Goal: Information Seeking & Learning: Learn about a topic

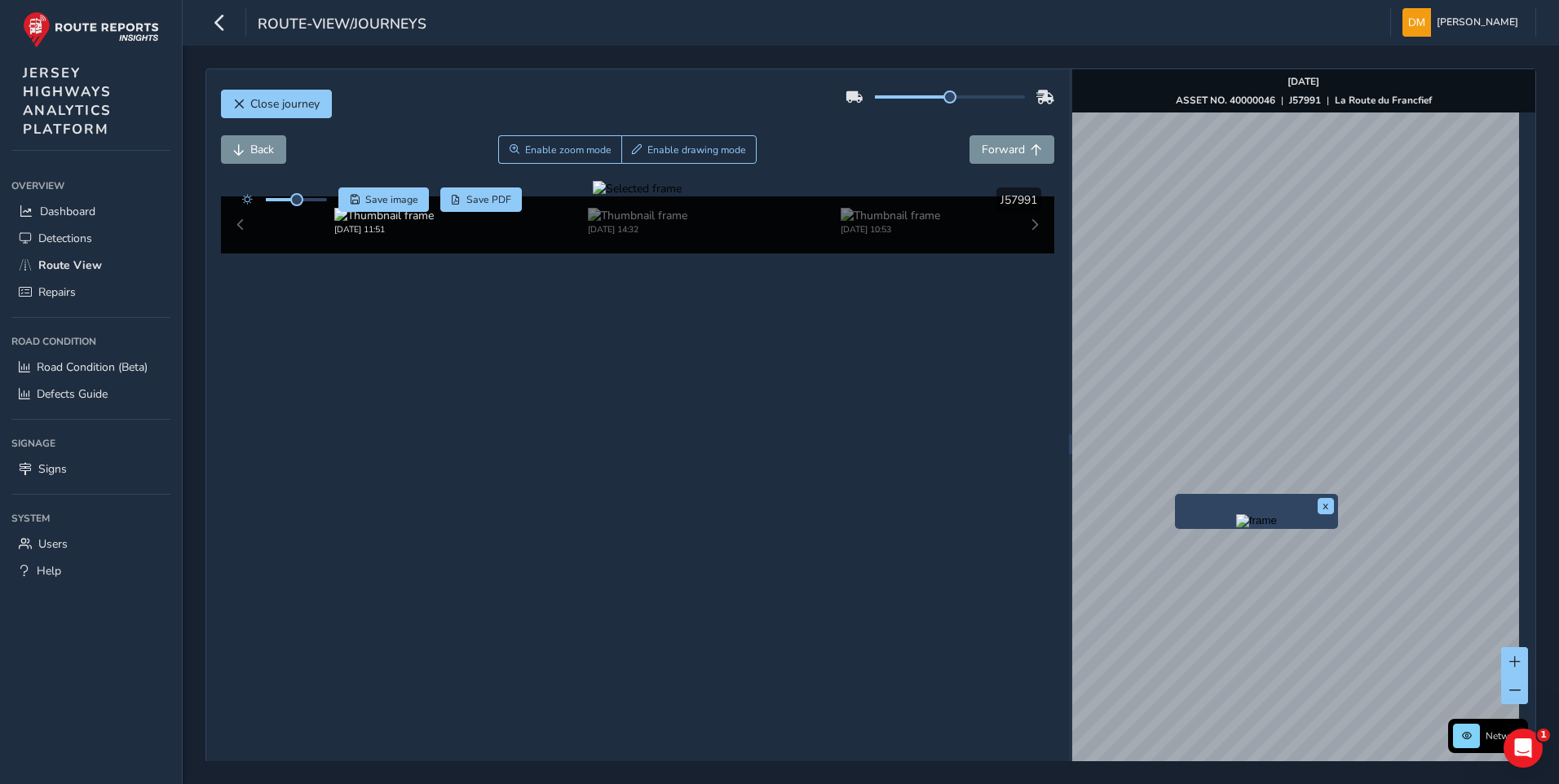
click at [1178, 495] on div "x" at bounding box center [1256, 511] width 163 height 35
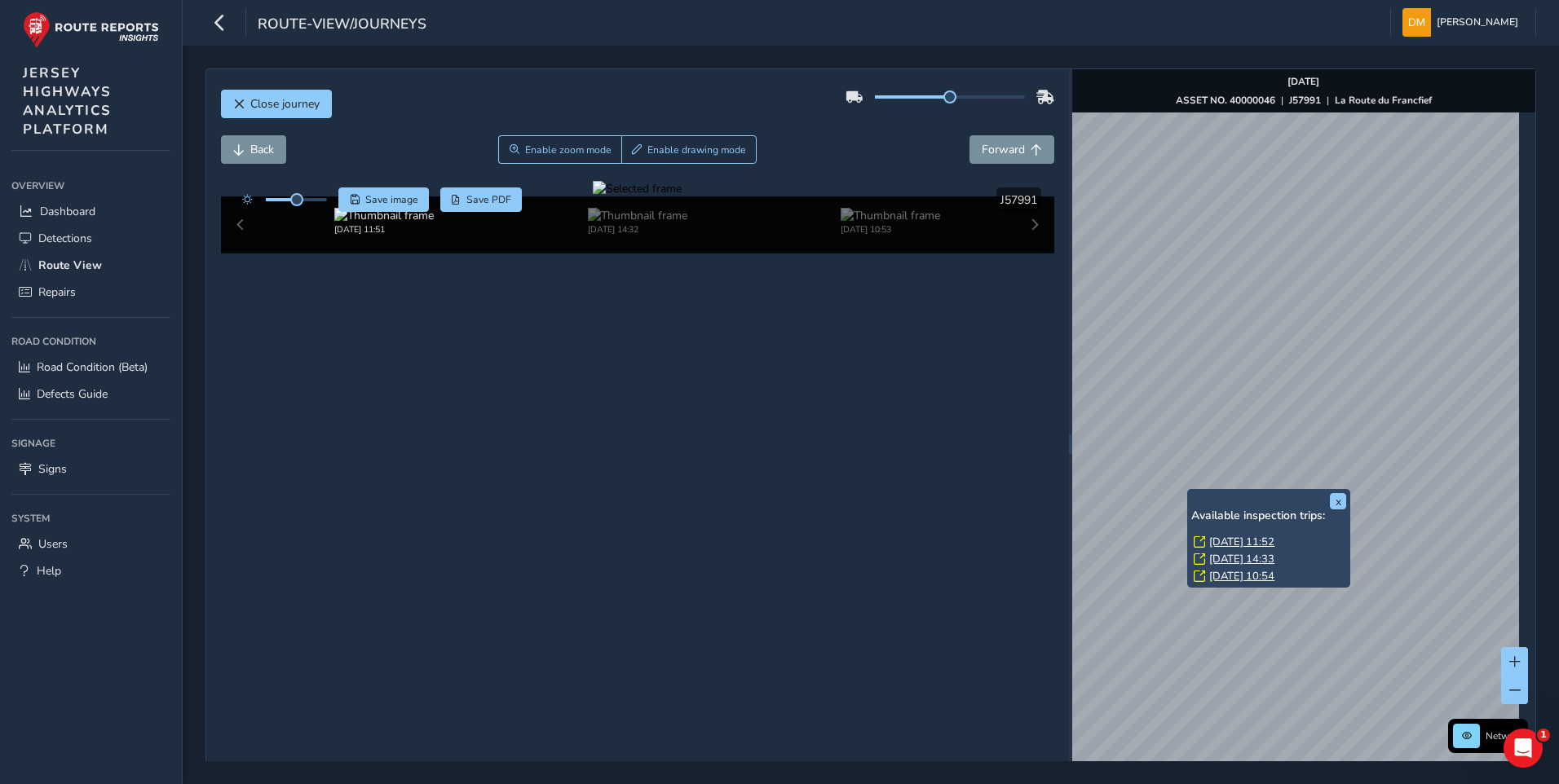
click at [1216, 539] on link "Tue, 19 Aug, 11:52" at bounding box center [1242, 542] width 66 height 15
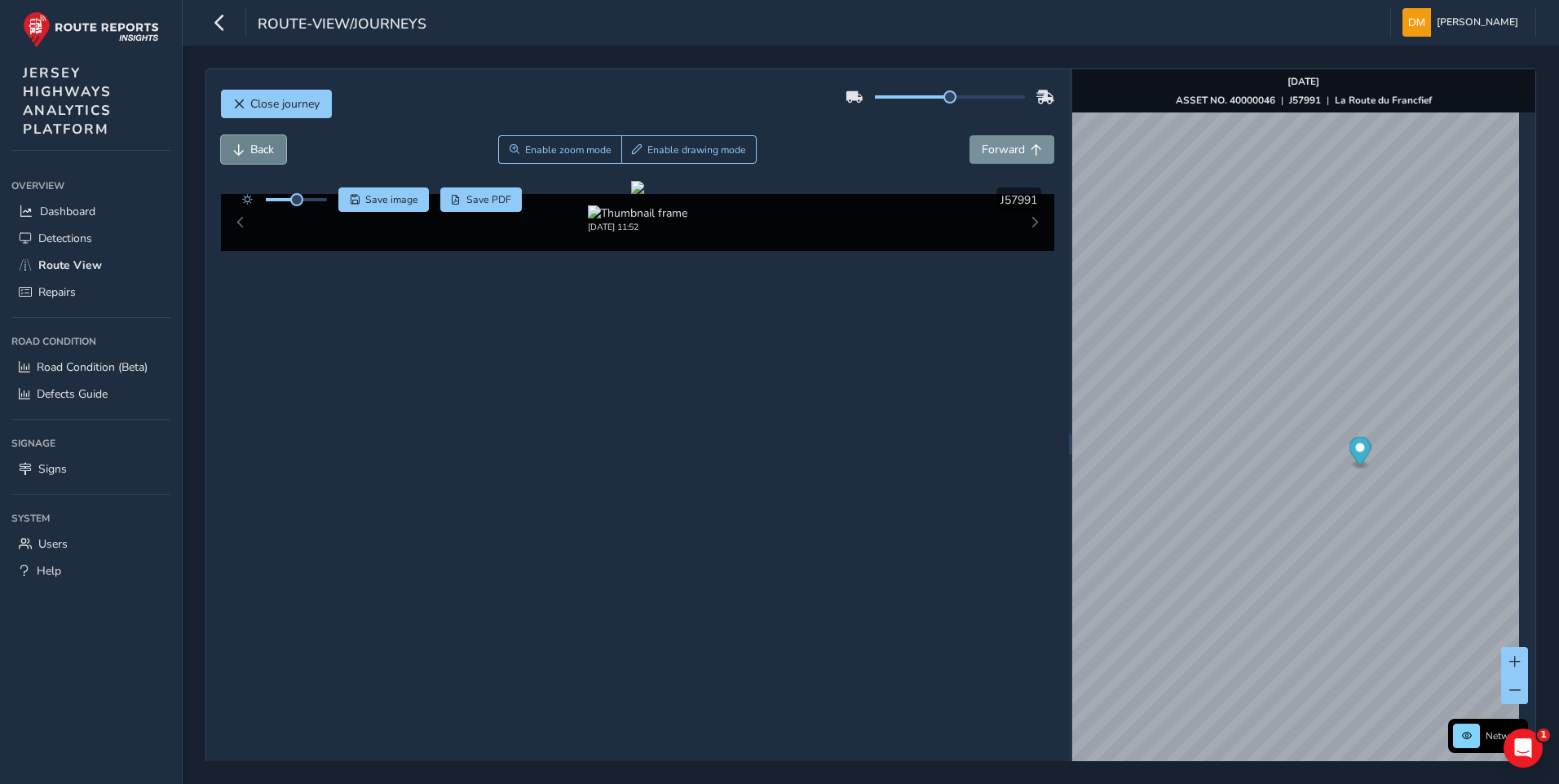
click at [248, 138] on button "Back" at bounding box center [254, 149] width 66 height 29
click at [244, 149] on span "Back" at bounding box center [239, 150] width 11 height 11
click at [644, 194] on div at bounding box center [637, 188] width 13 height 13
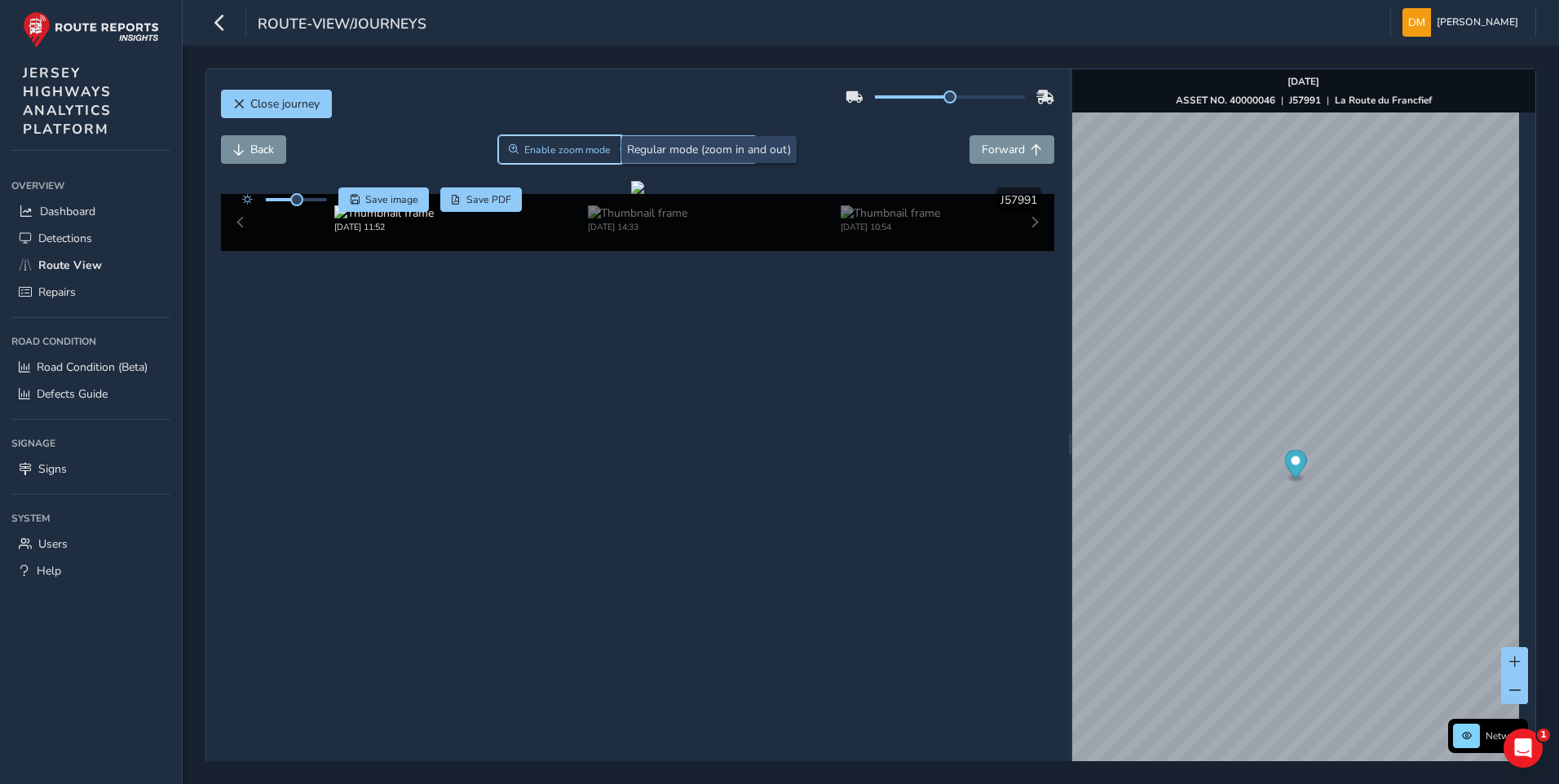
click at [571, 153] on span "Enable zoom mode" at bounding box center [568, 150] width 87 height 13
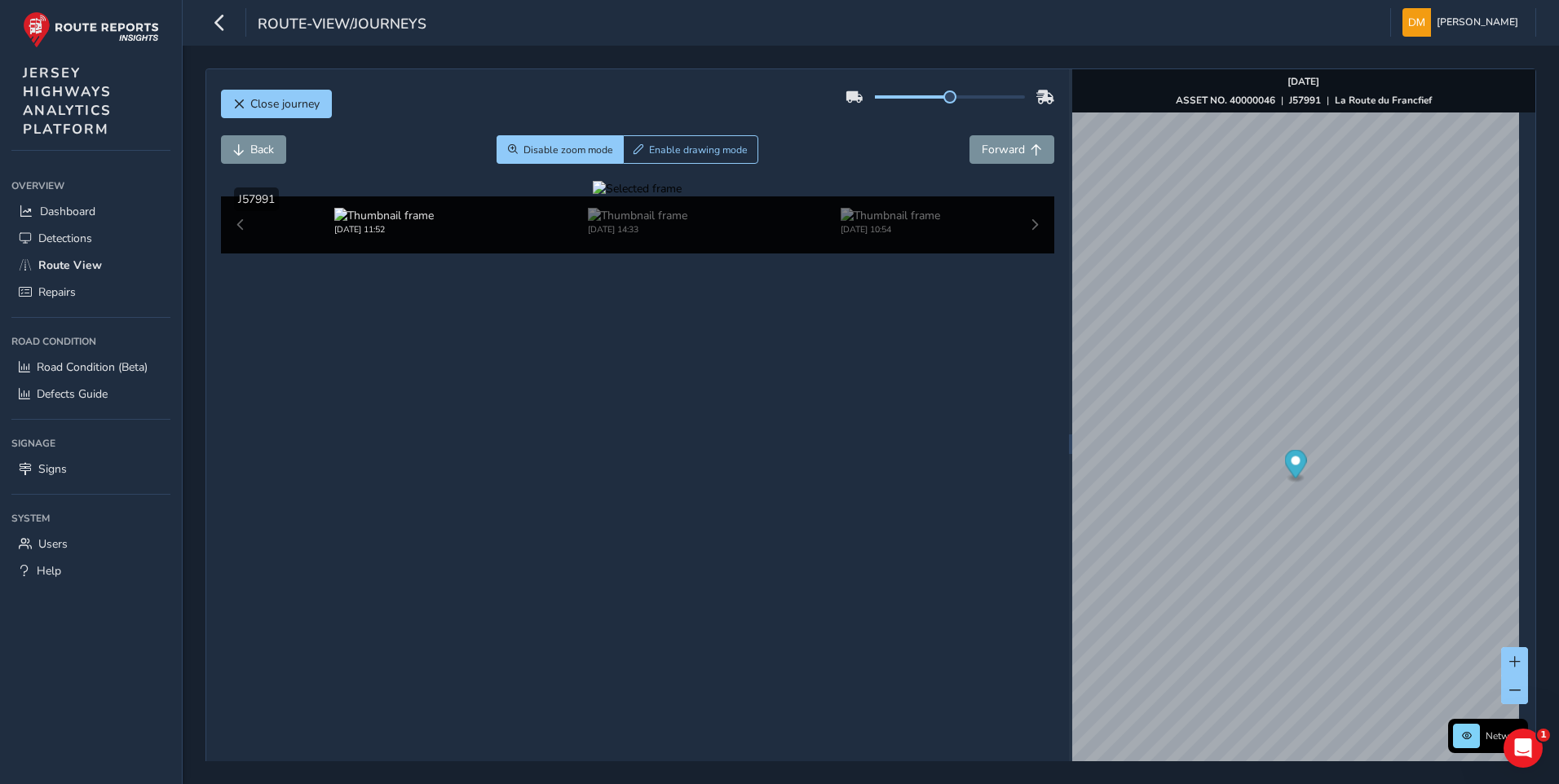
click at [682, 197] on div at bounding box center [637, 188] width 88 height 16
click at [956, 545] on img at bounding box center [410, 171] width 2348 height 1321
